Goal: Browse casually

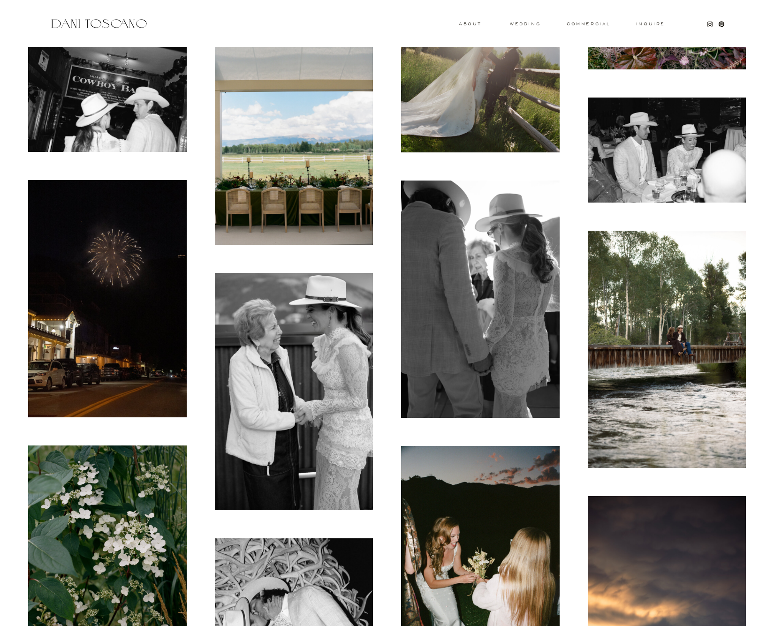
scroll to position [3412, 0]
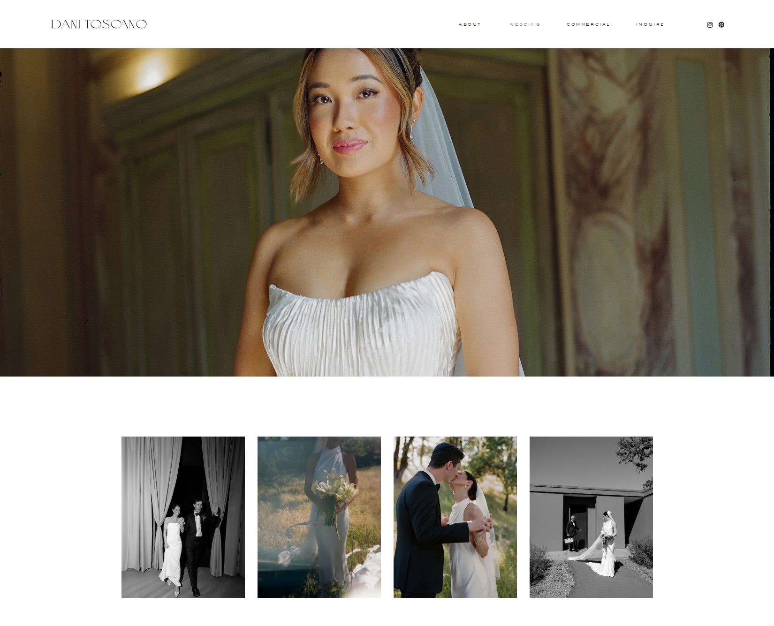
click at [531, 26] on h3 "wedding" at bounding box center [525, 24] width 30 height 3
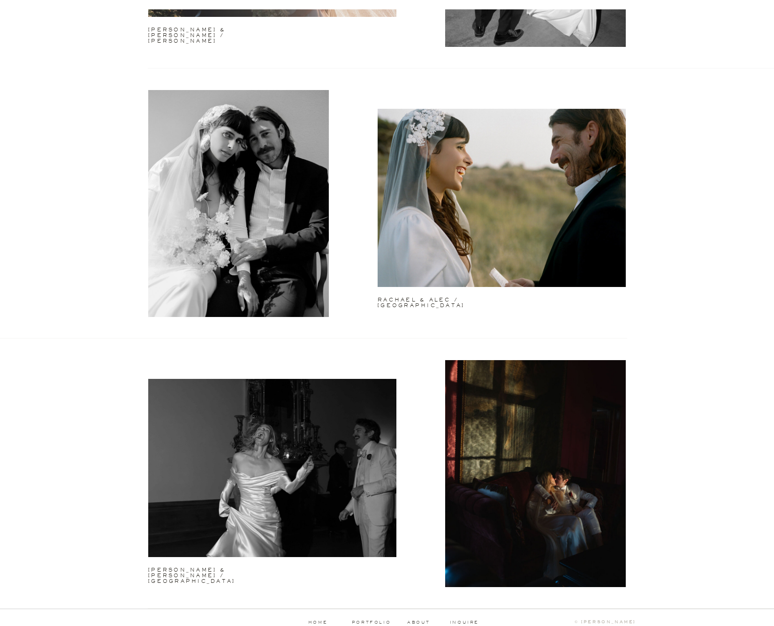
scroll to position [2160, 0]
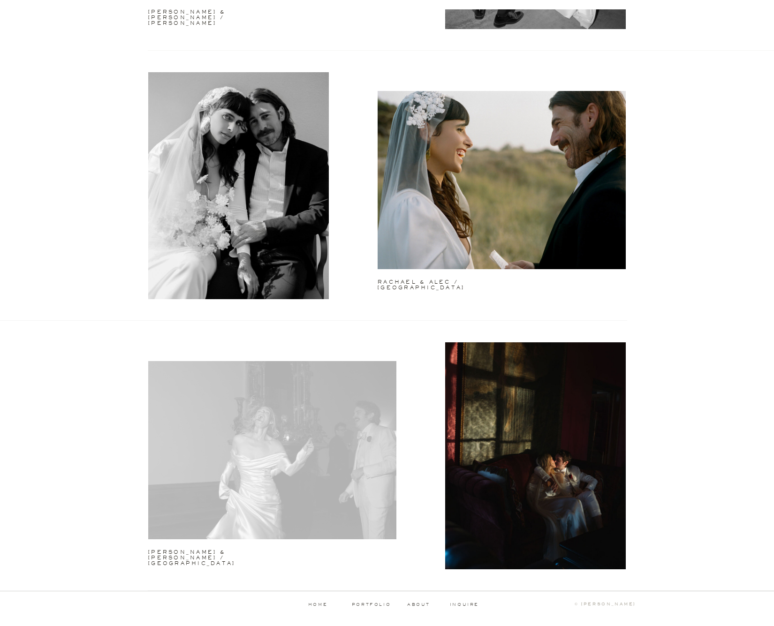
click at [301, 491] on div at bounding box center [272, 450] width 248 height 178
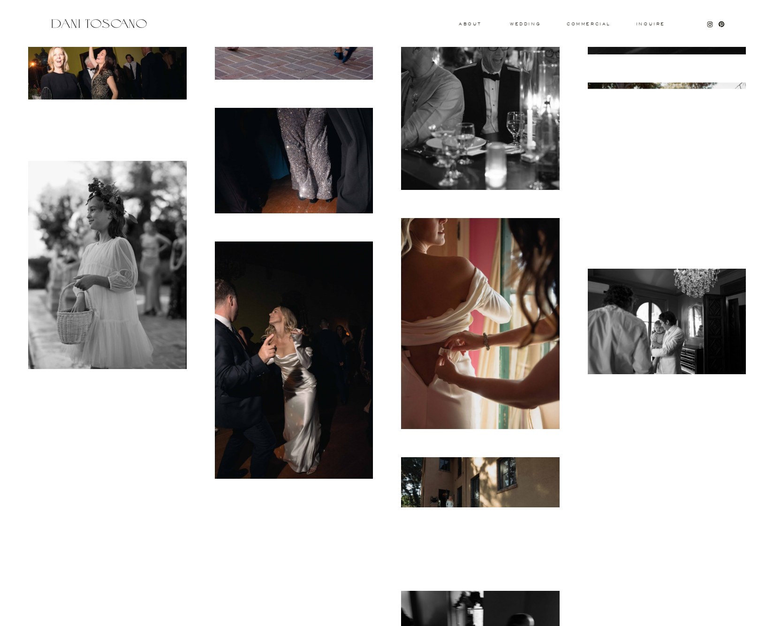
scroll to position [768, 0]
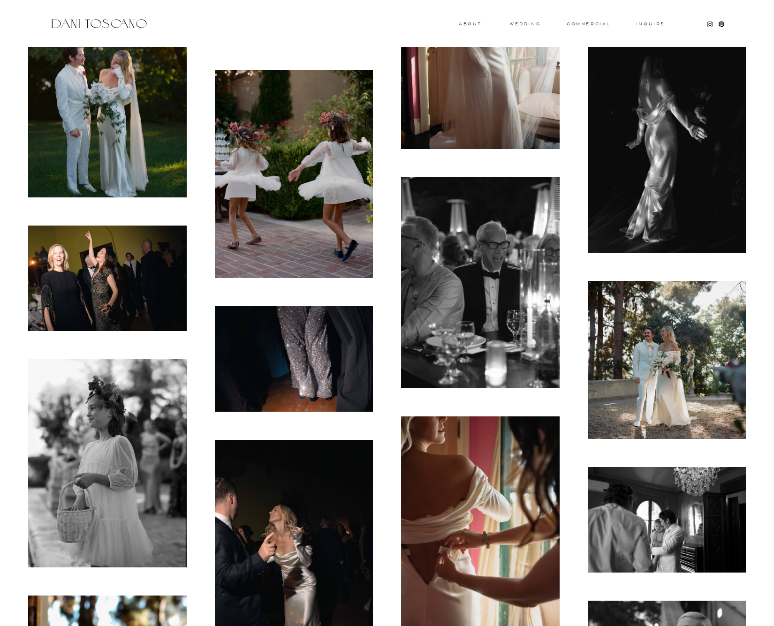
click at [335, 142] on img at bounding box center [294, 174] width 159 height 208
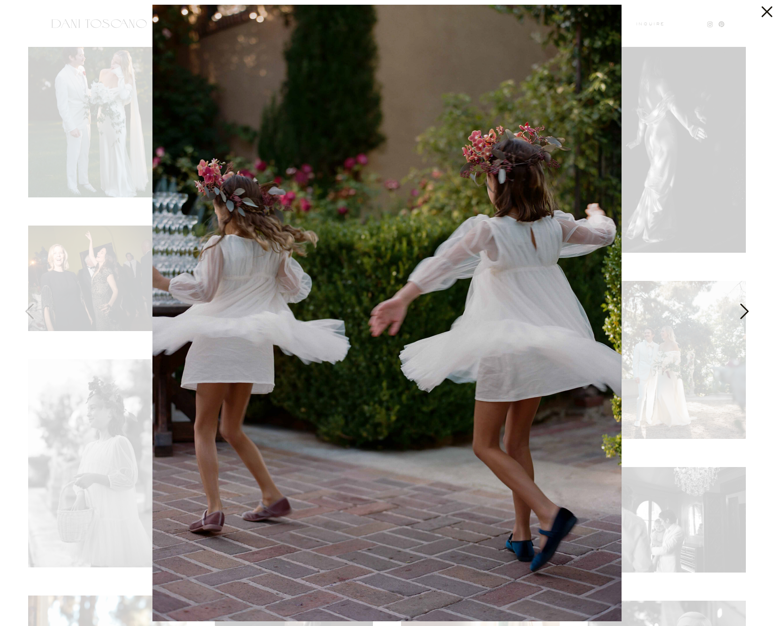
click at [740, 305] on icon at bounding box center [743, 314] width 23 height 28
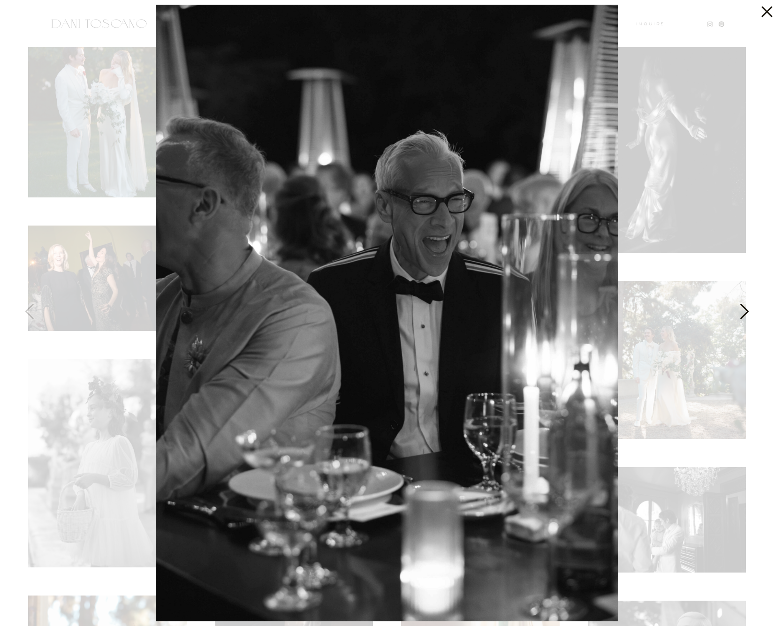
click at [740, 306] on icon at bounding box center [743, 314] width 23 height 28
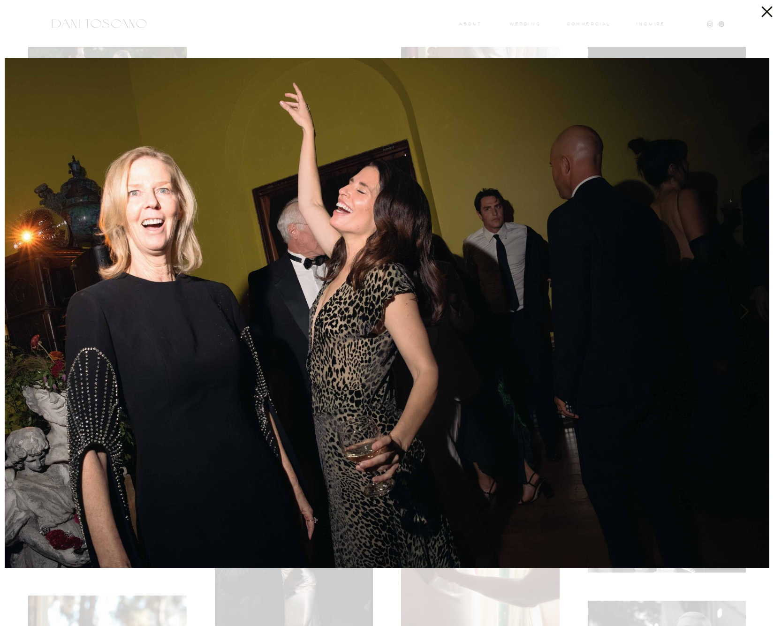
click at [740, 306] on icon at bounding box center [743, 314] width 23 height 28
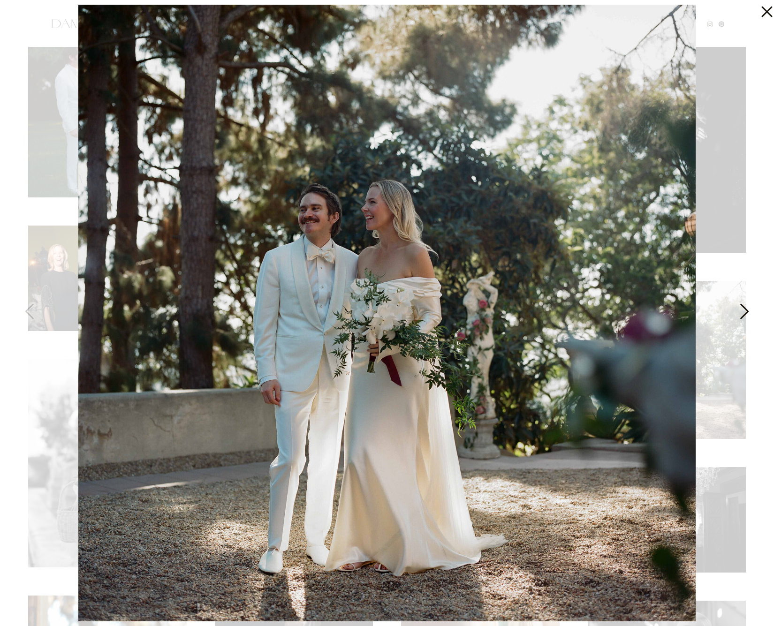
click at [740, 306] on icon at bounding box center [743, 314] width 23 height 28
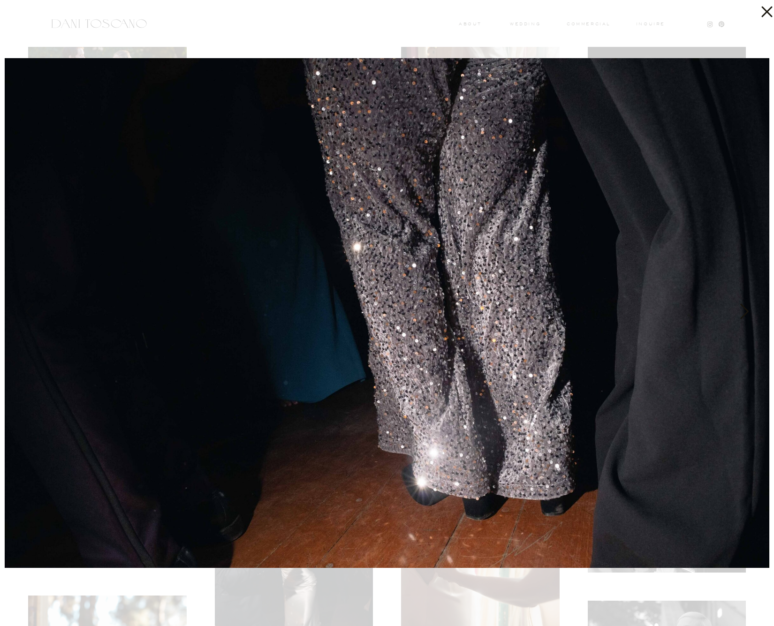
click at [740, 306] on icon at bounding box center [743, 314] width 23 height 28
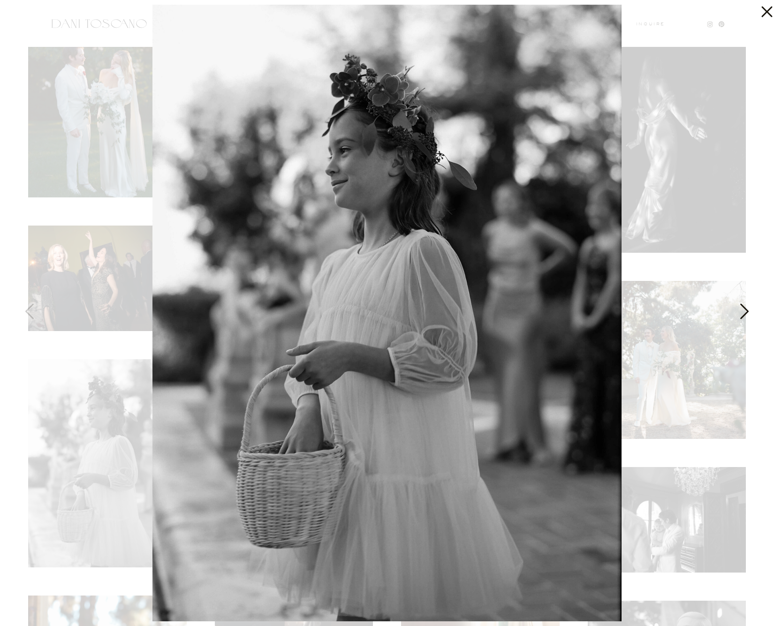
click at [740, 306] on icon at bounding box center [743, 314] width 23 height 28
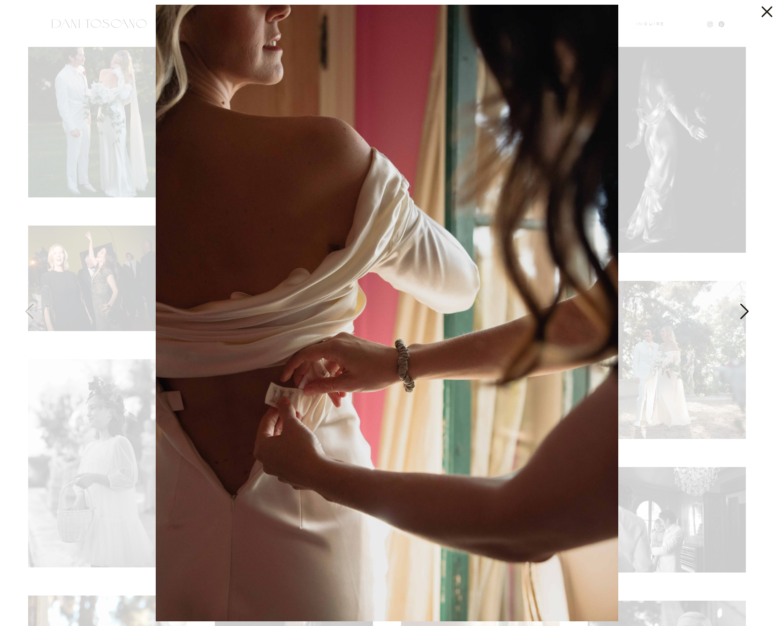
click at [740, 306] on icon at bounding box center [743, 314] width 23 height 28
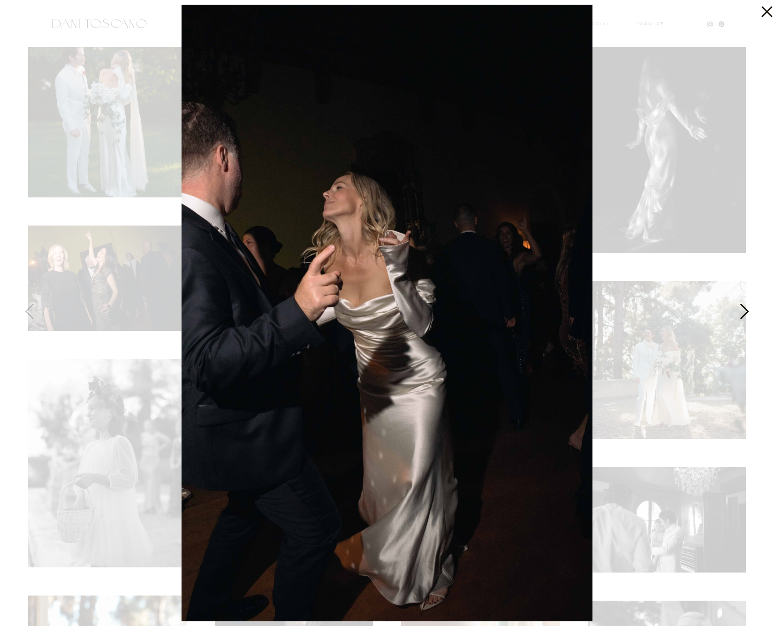
click at [740, 306] on icon at bounding box center [743, 314] width 23 height 28
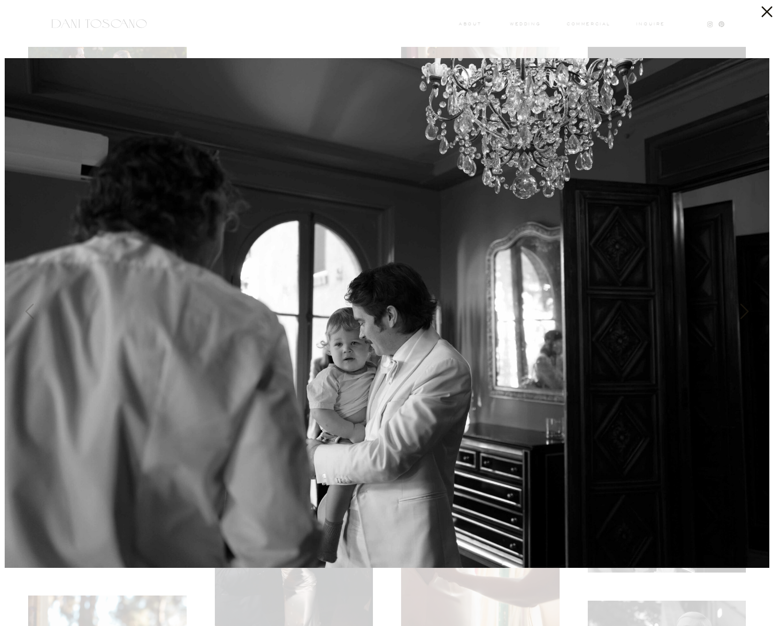
click at [740, 306] on icon at bounding box center [743, 314] width 23 height 28
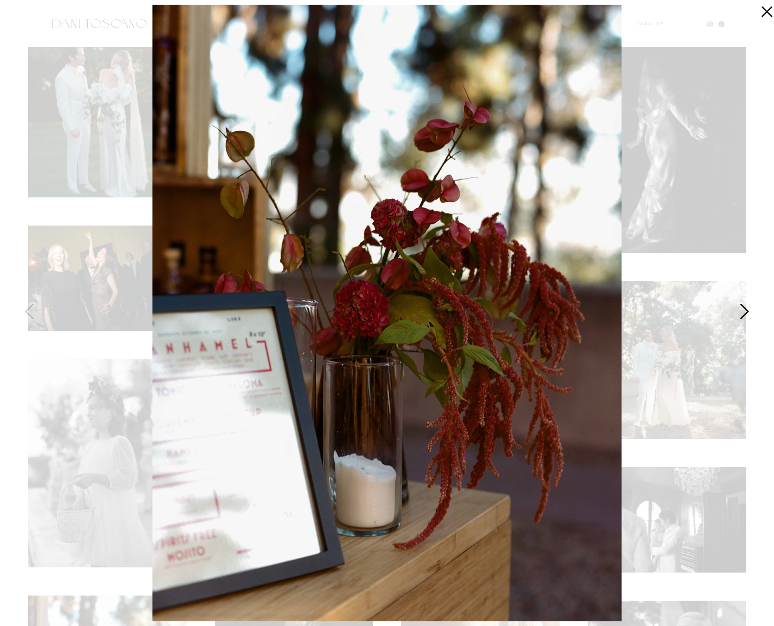
click at [740, 306] on icon at bounding box center [743, 314] width 23 height 28
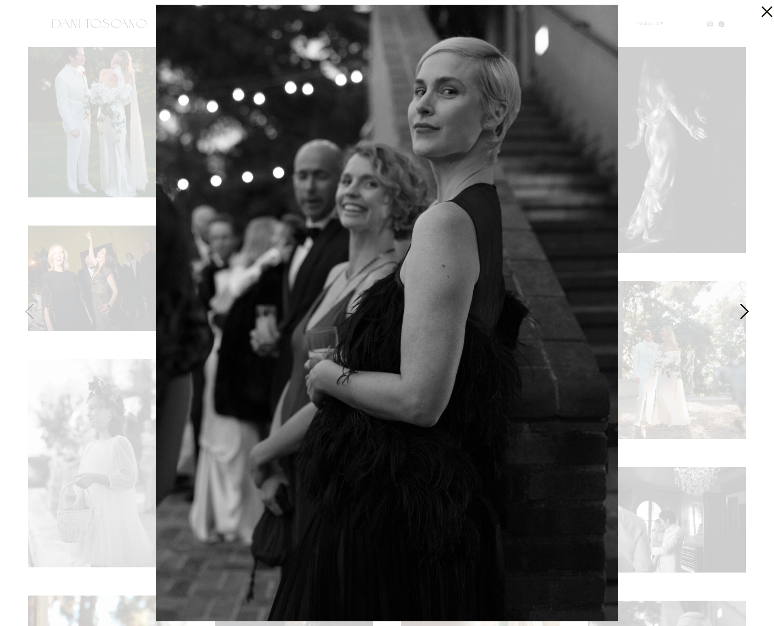
click at [740, 306] on icon at bounding box center [743, 314] width 23 height 28
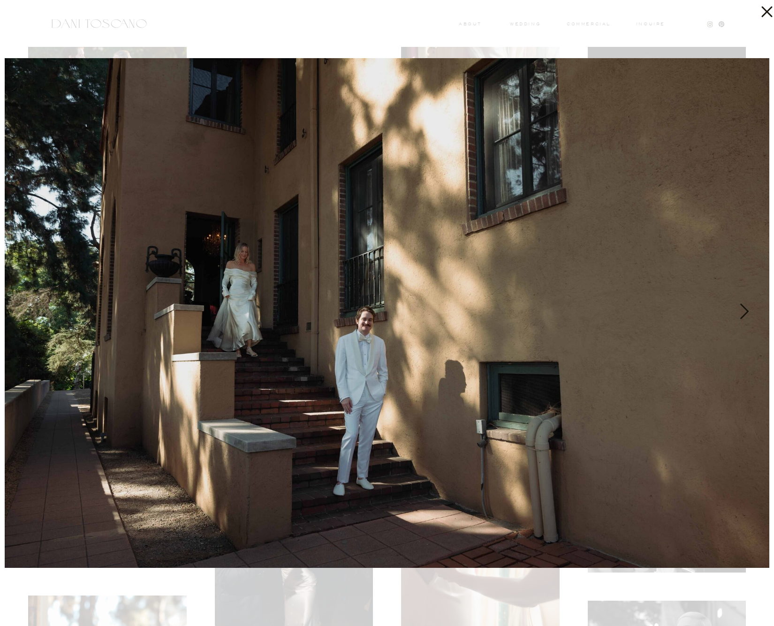
click at [740, 306] on icon at bounding box center [743, 314] width 23 height 28
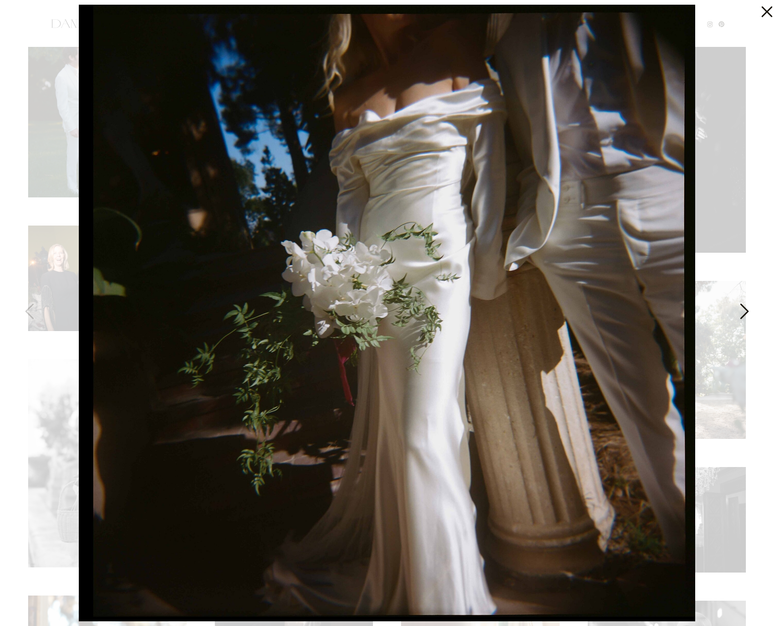
click at [740, 306] on icon at bounding box center [743, 314] width 23 height 28
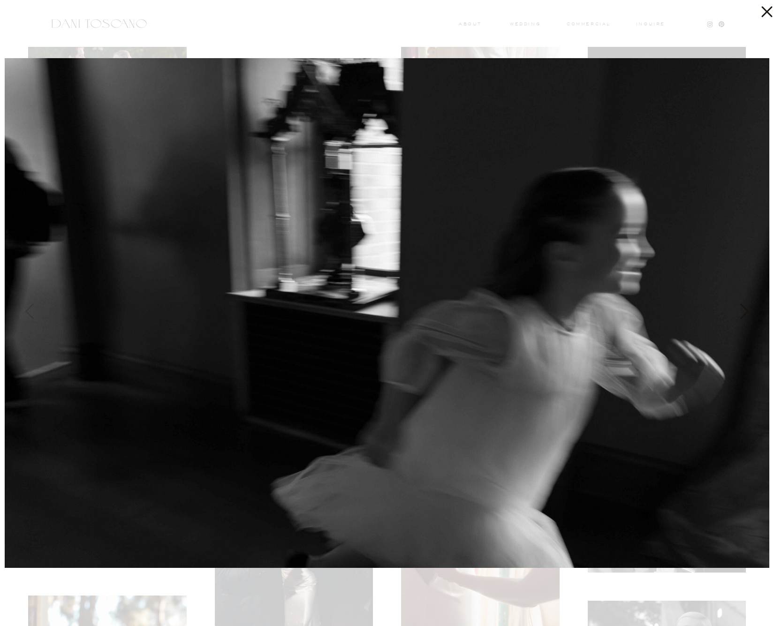
click at [740, 306] on icon at bounding box center [743, 314] width 23 height 28
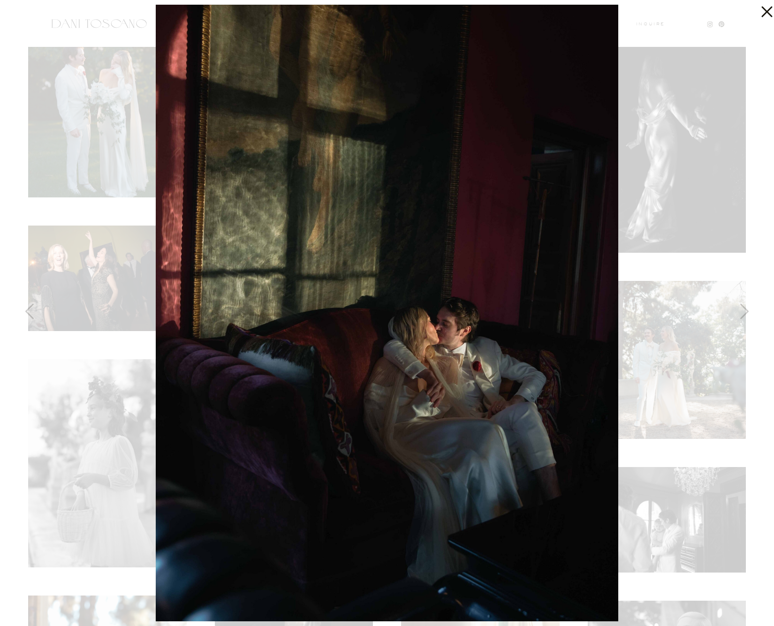
click at [669, 64] on div at bounding box center [387, 313] width 774 height 626
